Goal: Information Seeking & Learning: Learn about a topic

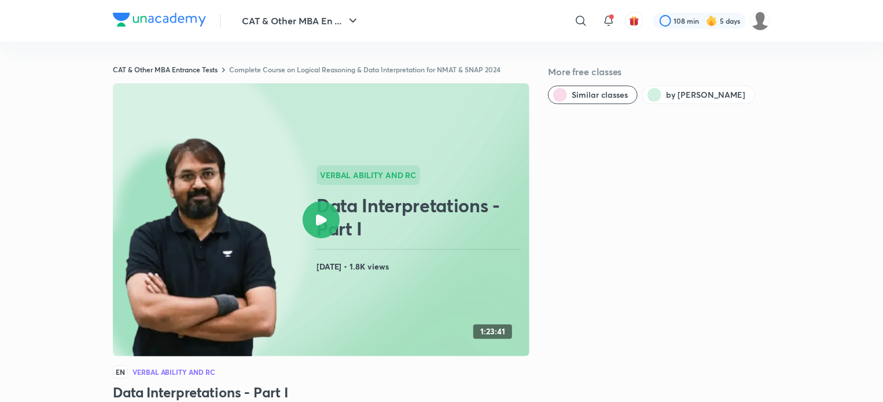
click at [353, 71] on link "Complete Course on Logical Reasoning & Data Interpretation for NMAT & SNAP 2024" at bounding box center [364, 69] width 271 height 9
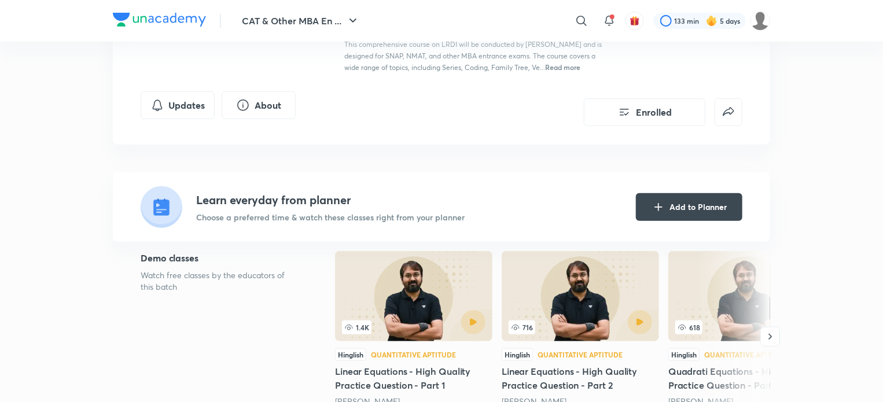
scroll to position [214, 0]
